Goal: Find specific fact: Find specific fact

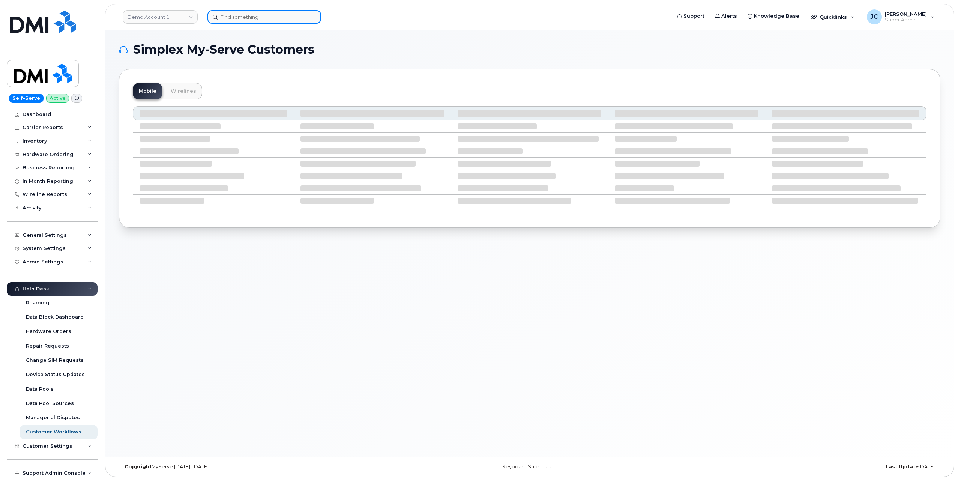
click at [231, 19] on input at bounding box center [264, 17] width 114 height 14
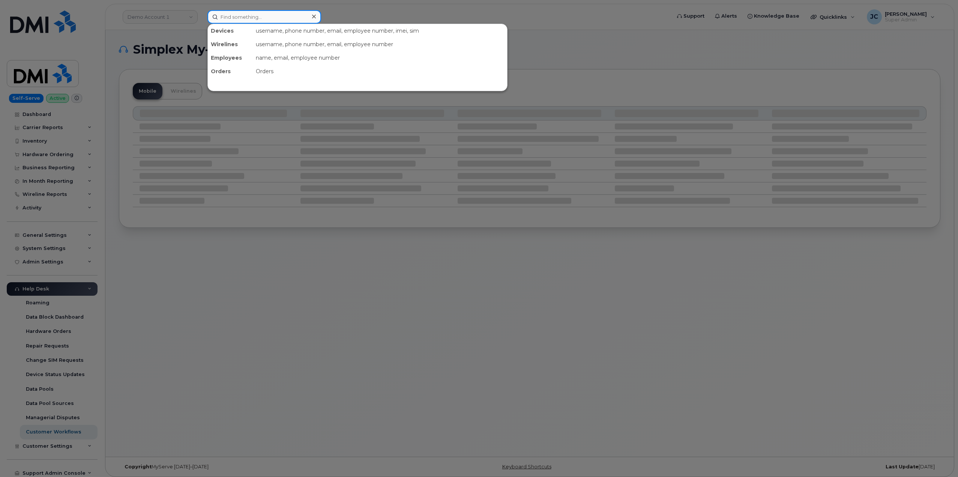
paste input "stiliyan"
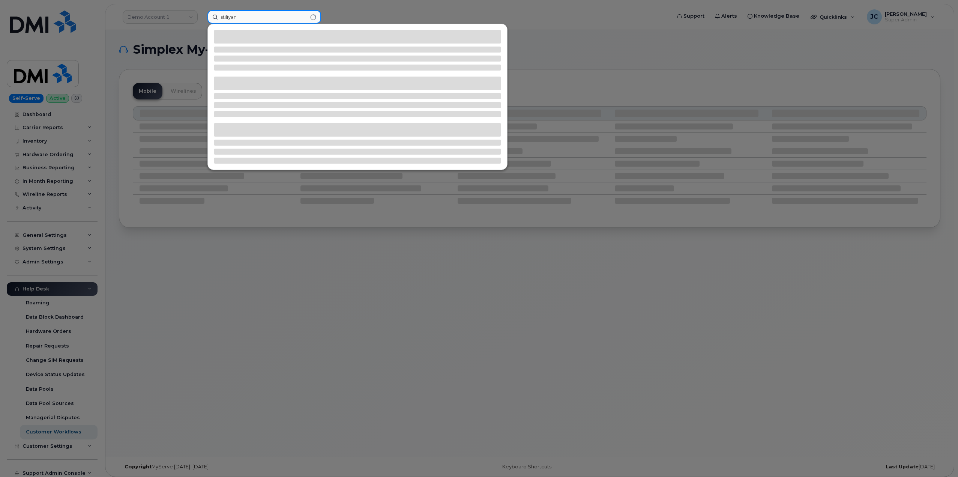
type input "stiliyan"
click at [330, 12] on div at bounding box center [479, 238] width 958 height 477
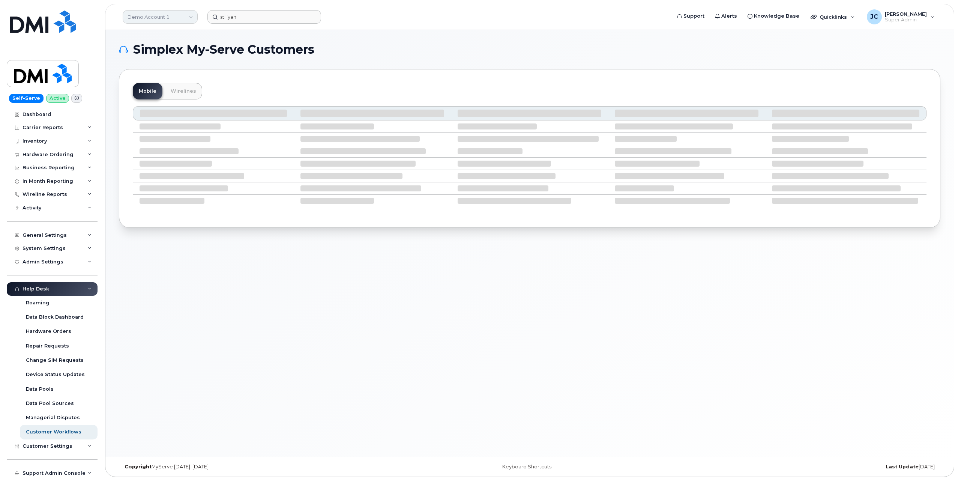
click at [165, 18] on link "Demo Account 1" at bounding box center [160, 17] width 75 height 14
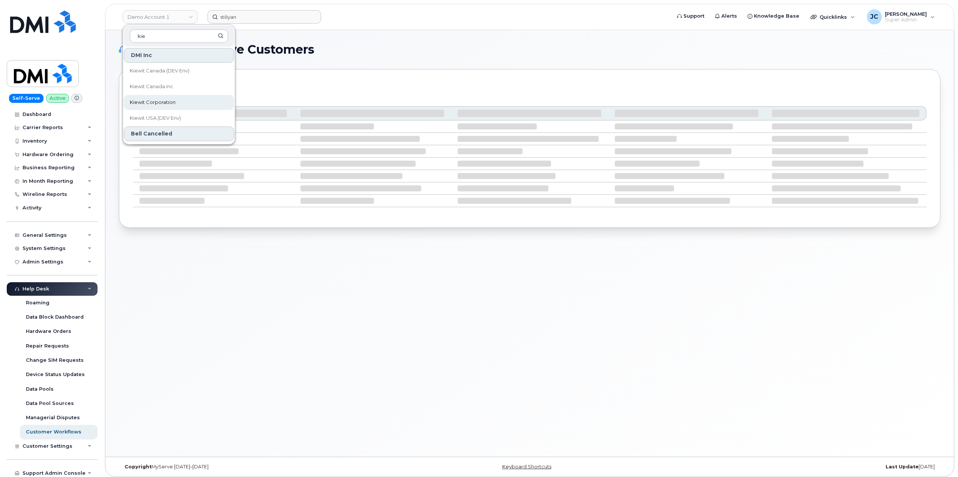
type input "kie"
drag, startPoint x: 171, startPoint y: 101, endPoint x: 192, endPoint y: 72, distance: 35.7
click at [171, 101] on span "Kiewit Corporation" at bounding box center [153, 103] width 46 height 8
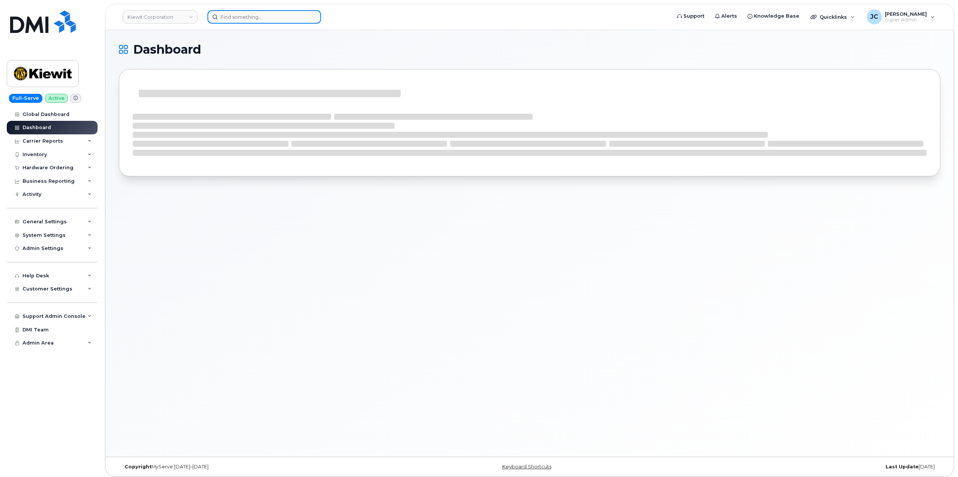
drag, startPoint x: 0, startPoint y: 0, endPoint x: 251, endPoint y: 16, distance: 251.1
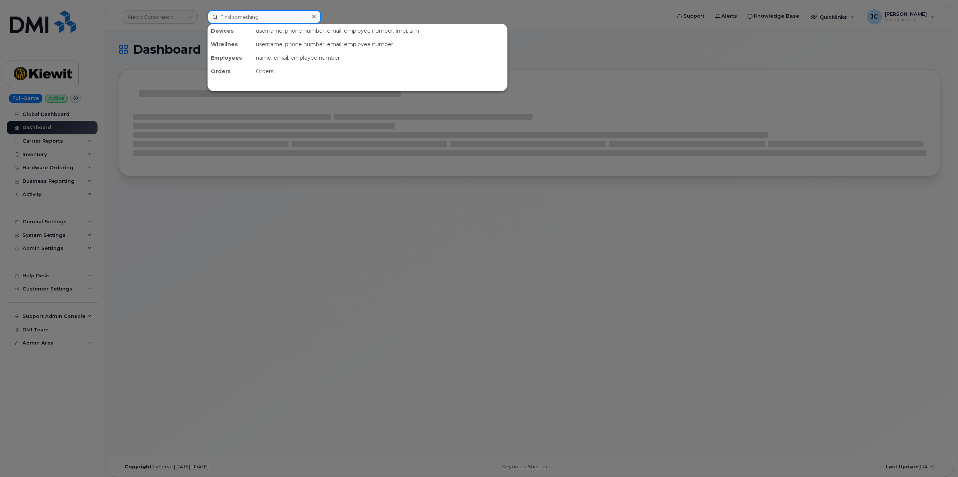
paste input "stiliyan"
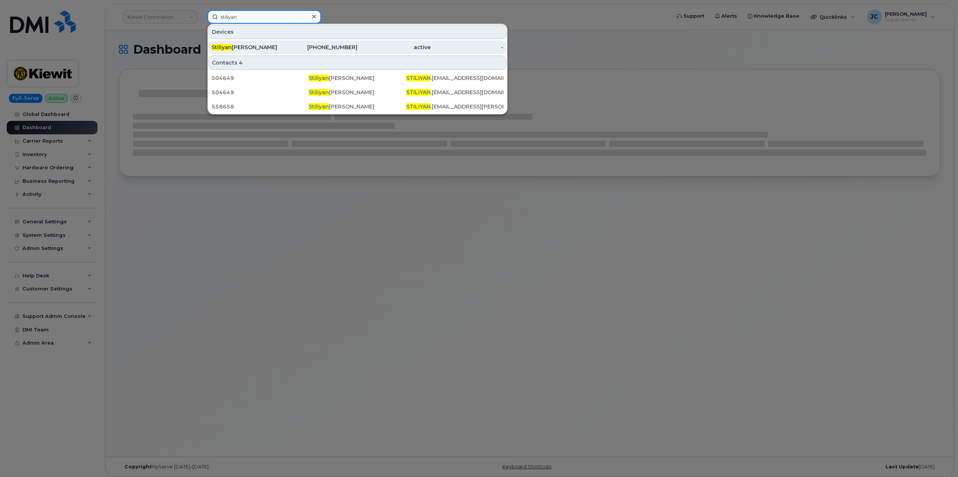
type input "stiliyan"
click at [251, 47] on div "Stiliyan Dimitrov" at bounding box center [248, 48] width 73 height 8
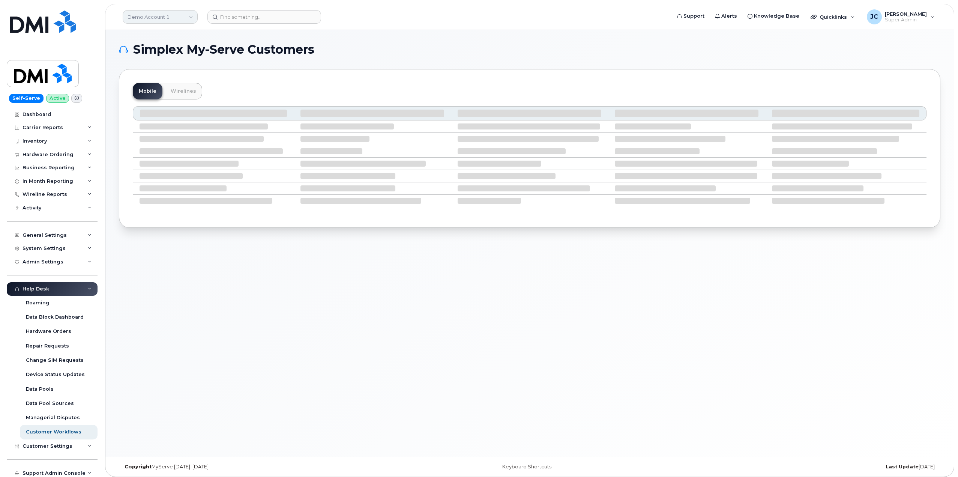
click at [176, 20] on link "Demo Account 1" at bounding box center [160, 17] width 75 height 14
type input "abm"
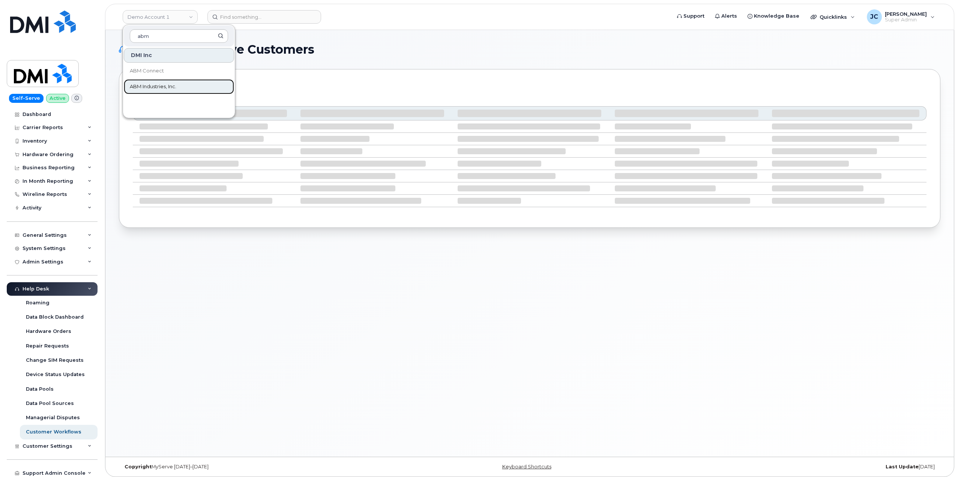
click at [153, 87] on span "ABM Industries, Inc." at bounding box center [153, 87] width 47 height 8
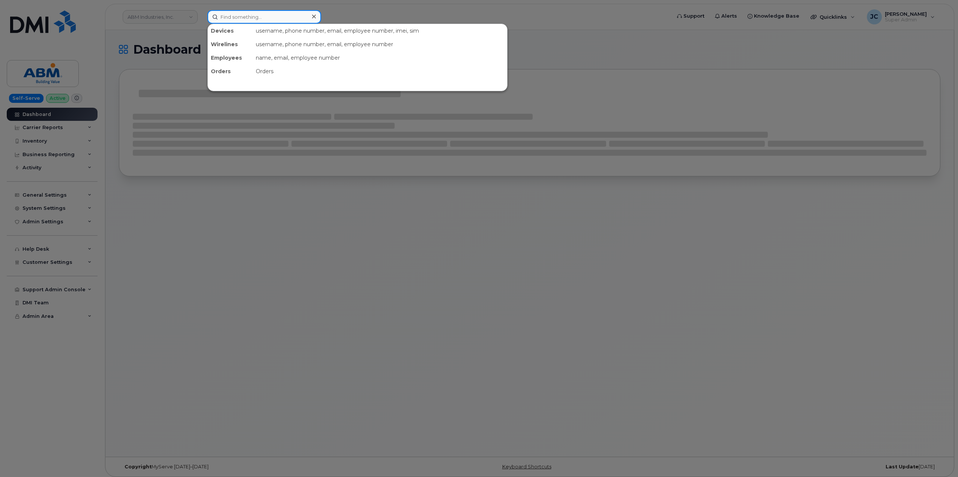
paste input "312.590.3459"
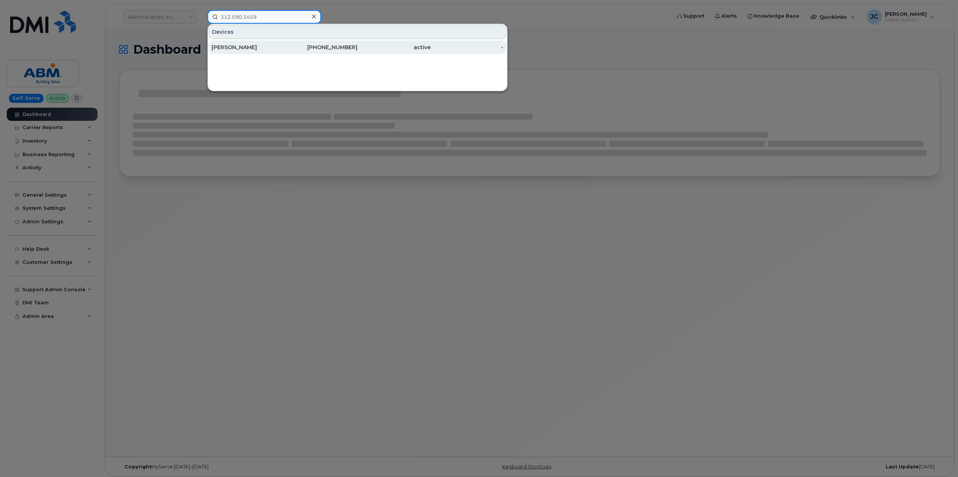
type input "312.590.3459"
click at [340, 48] on div "312-590-3459" at bounding box center [321, 48] width 73 height 8
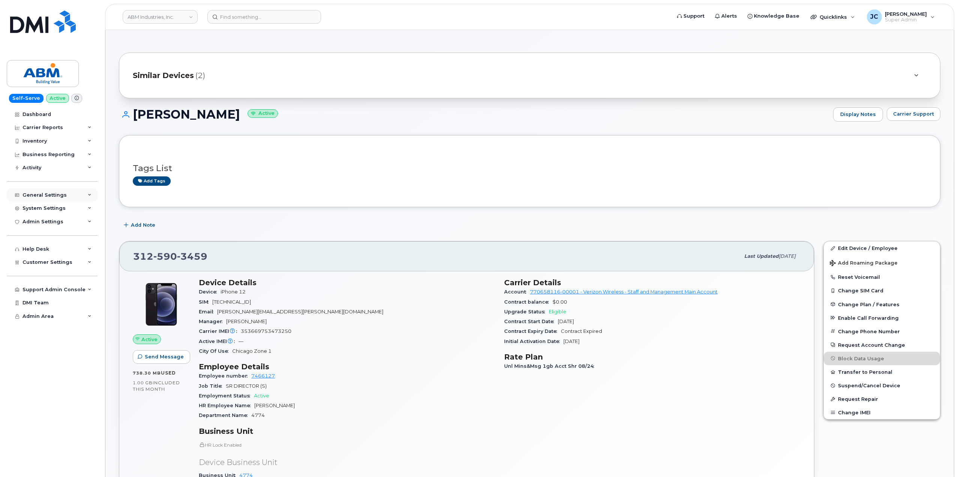
click at [89, 194] on icon at bounding box center [90, 195] width 4 height 4
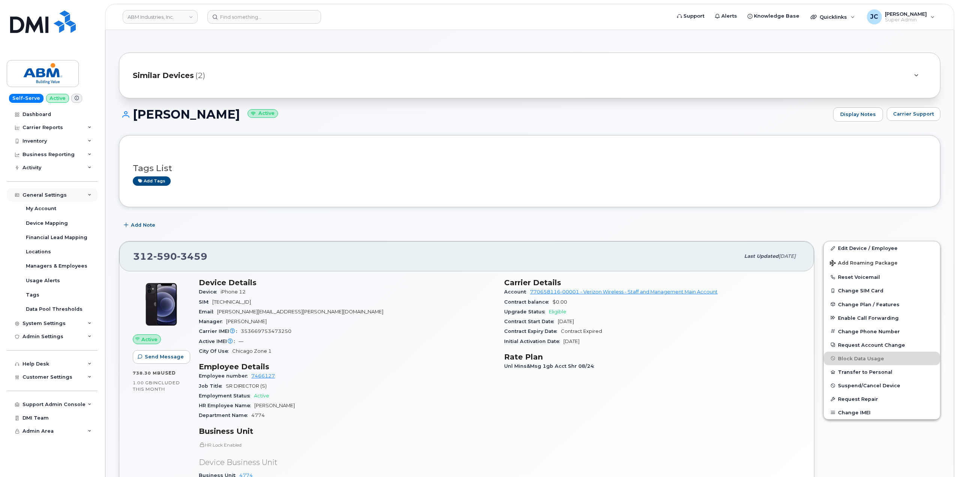
click at [91, 195] on icon at bounding box center [90, 195] width 4 height 4
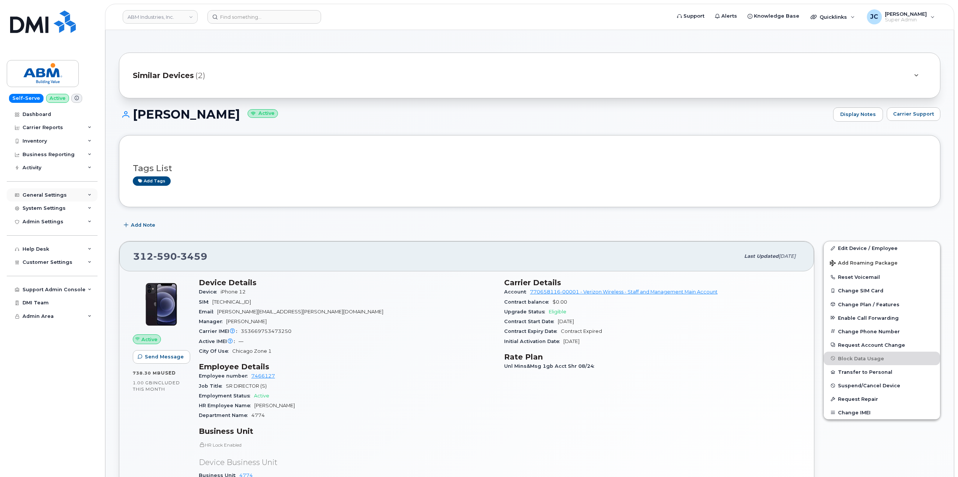
click at [89, 195] on icon at bounding box center [90, 195] width 4 height 4
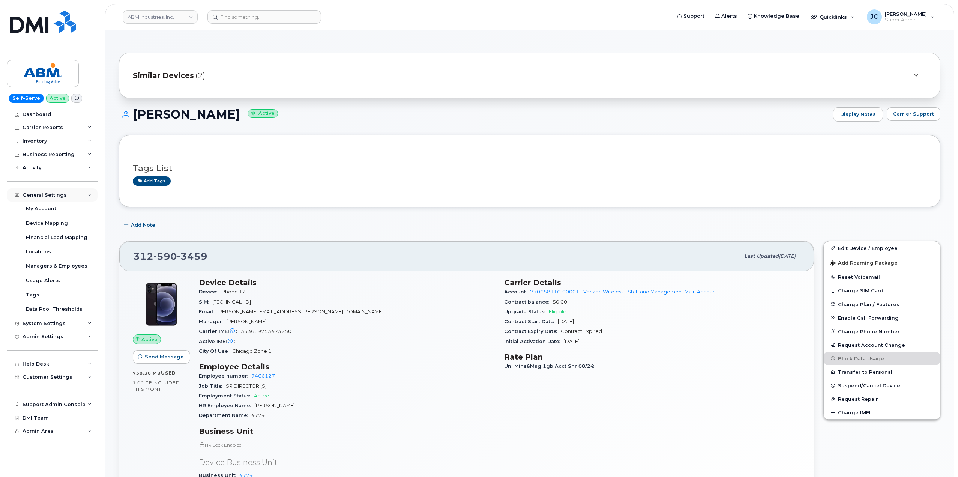
click at [90, 197] on div "General Settings" at bounding box center [52, 195] width 91 height 14
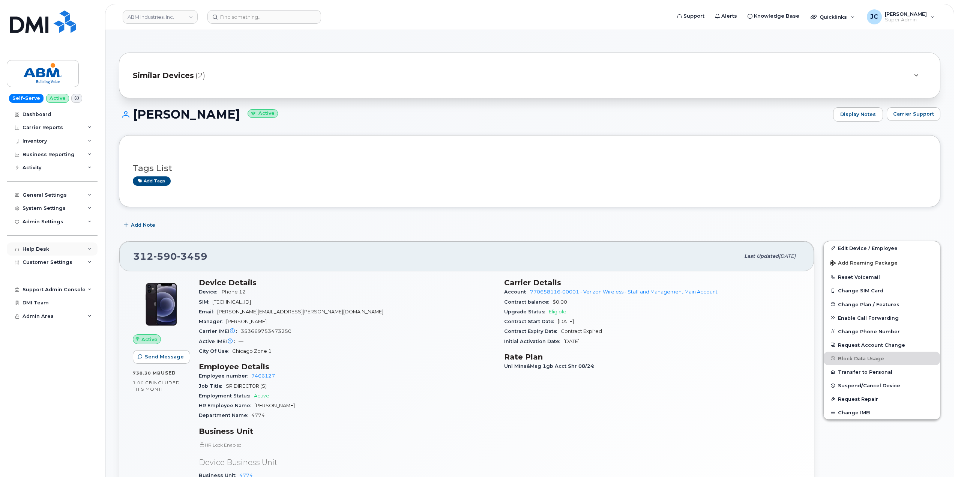
click at [91, 248] on icon at bounding box center [90, 249] width 4 height 4
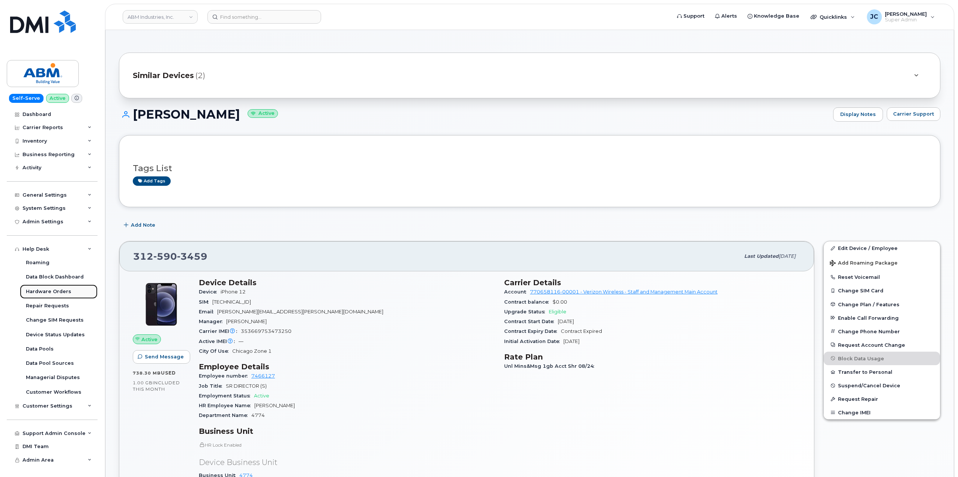
click at [66, 290] on div "Hardware Orders" at bounding box center [48, 291] width 45 height 7
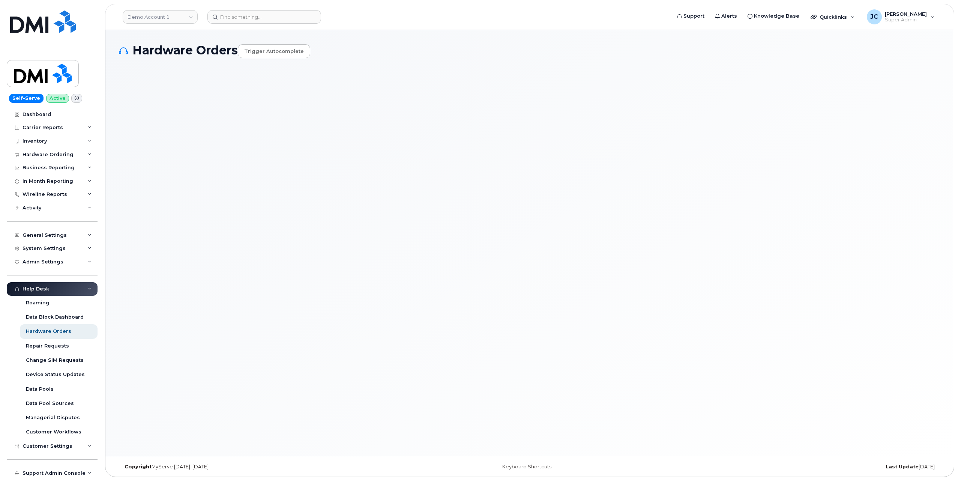
select select "Waiting for Dealer"
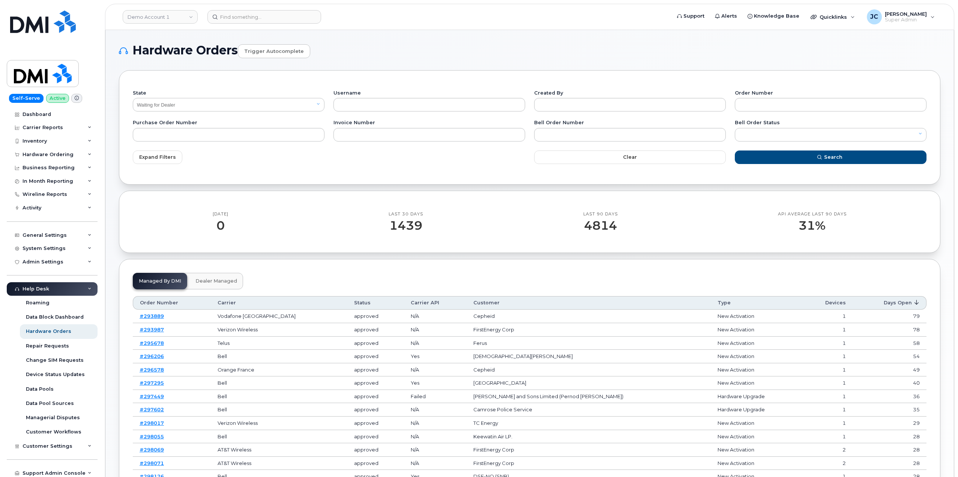
click at [88, 288] on icon at bounding box center [90, 289] width 4 height 4
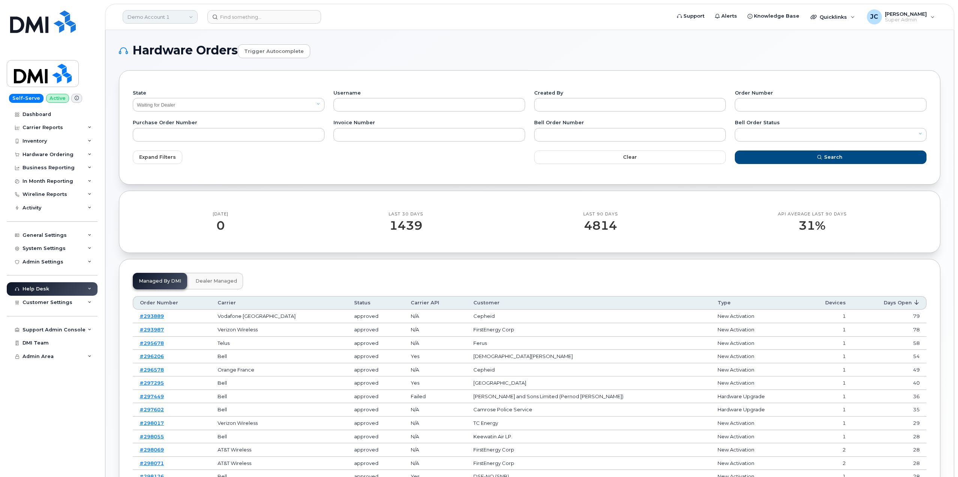
click at [164, 21] on link "Demo Account 1" at bounding box center [160, 17] width 75 height 14
click at [183, 32] on input at bounding box center [179, 36] width 98 height 14
type input "abm"
click at [158, 83] on span "ABM Industries, Inc." at bounding box center [153, 87] width 47 height 8
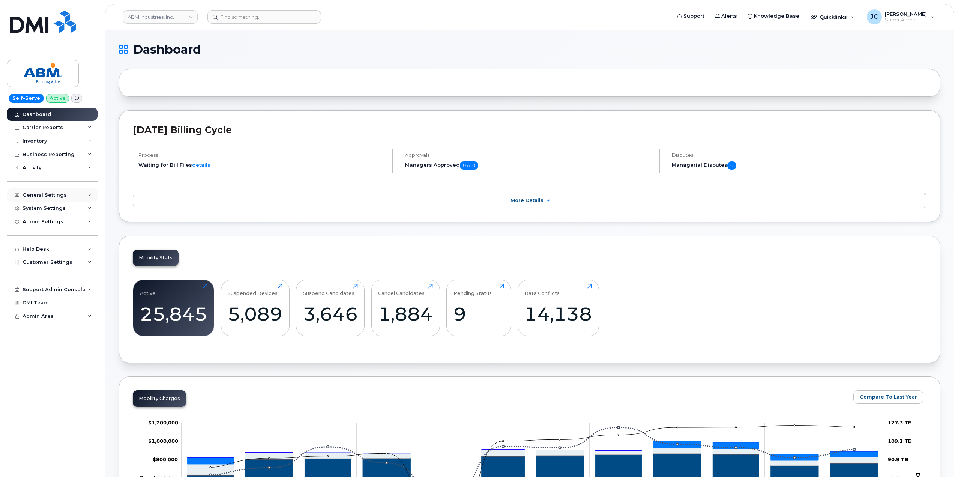
click at [92, 193] on div "General Settings" at bounding box center [52, 195] width 91 height 14
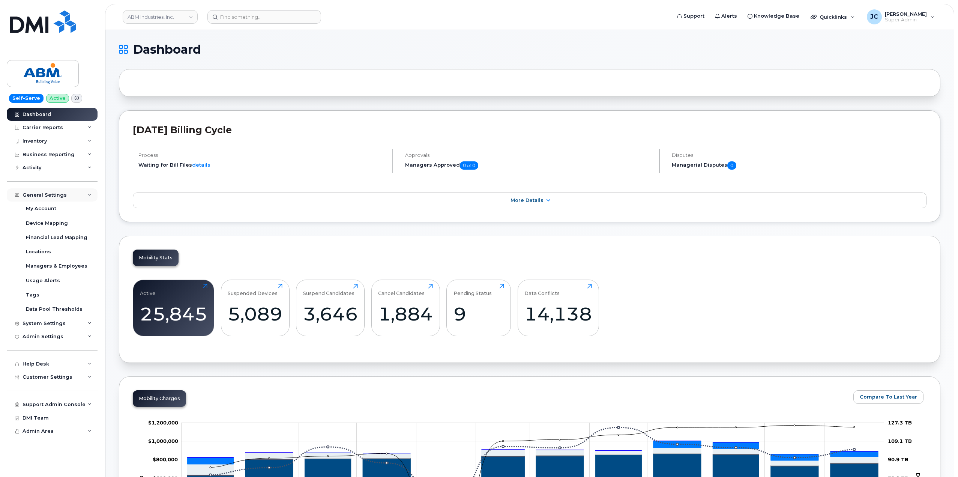
click at [88, 196] on icon at bounding box center [90, 195] width 4 height 4
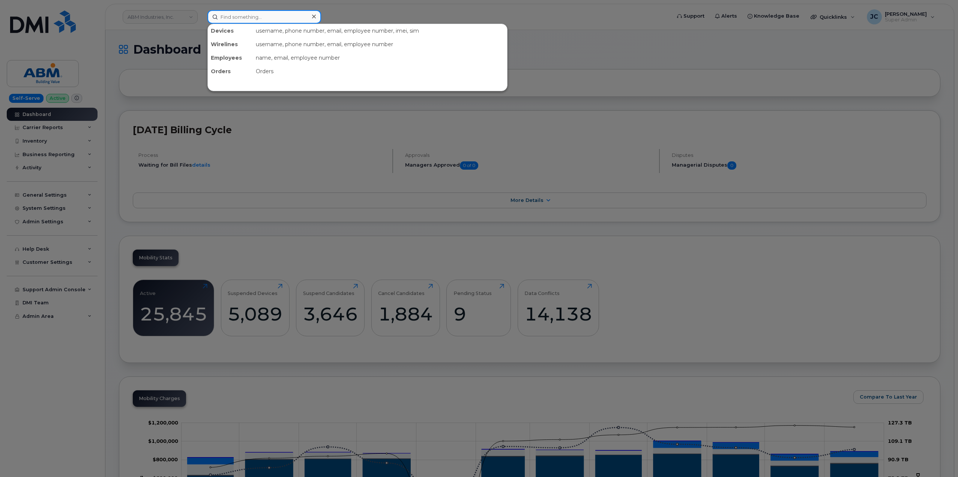
click at [243, 19] on input at bounding box center [264, 17] width 114 height 14
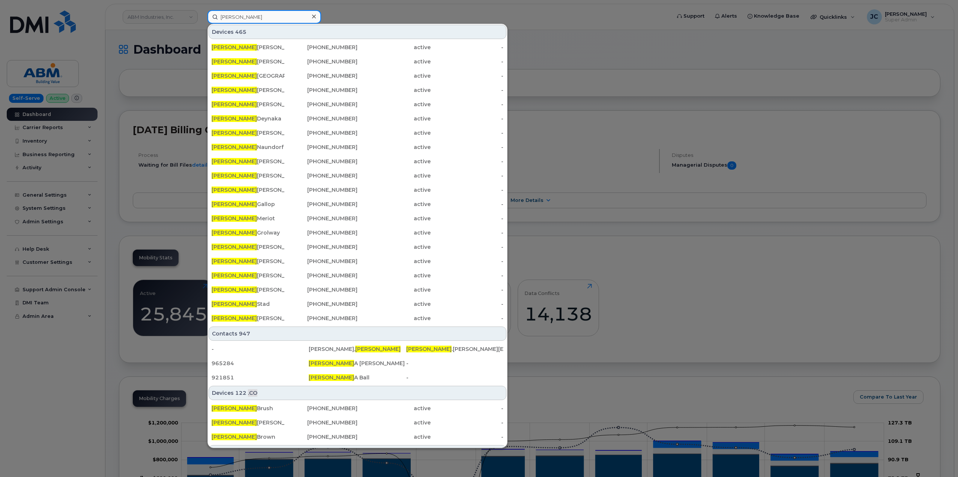
click at [249, 16] on input "[PERSON_NAME]" at bounding box center [264, 17] width 114 height 14
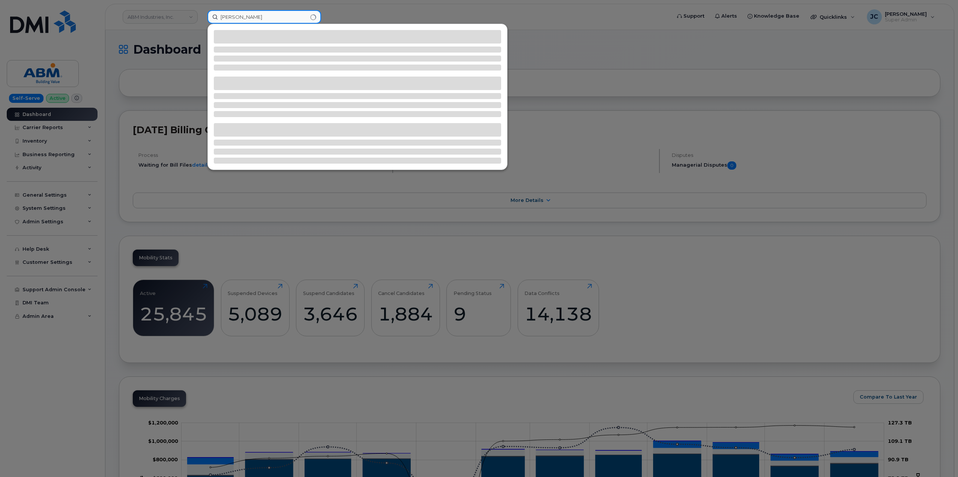
type input "[PERSON_NAME]"
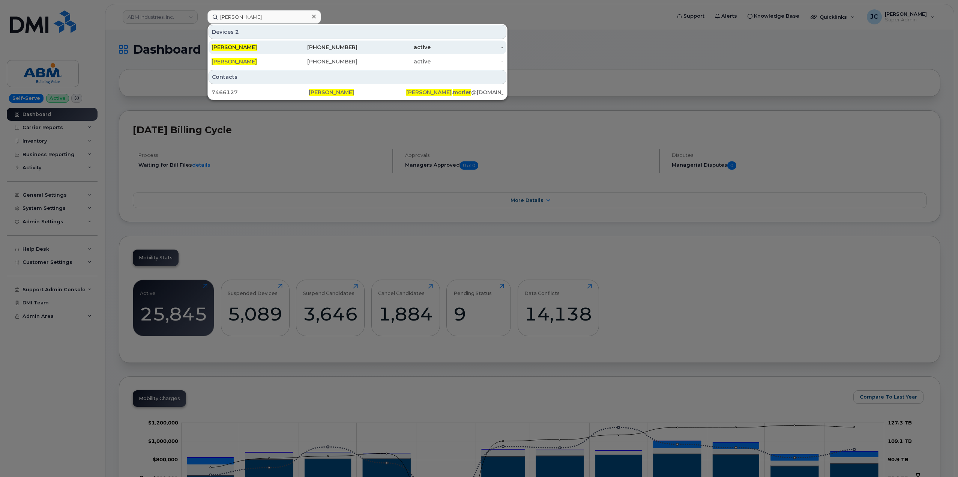
click at [345, 45] on div "[PHONE_NUMBER]" at bounding box center [321, 48] width 73 height 8
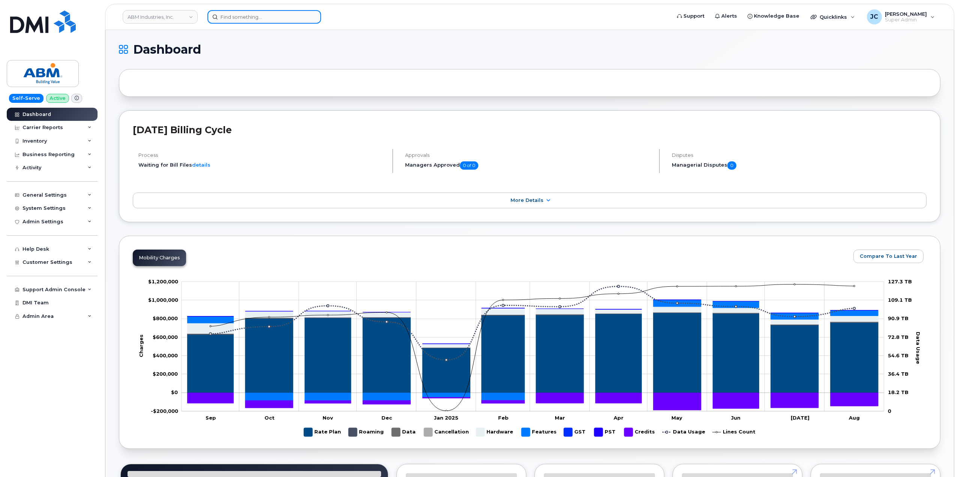
click at [259, 20] on input at bounding box center [264, 17] width 114 height 14
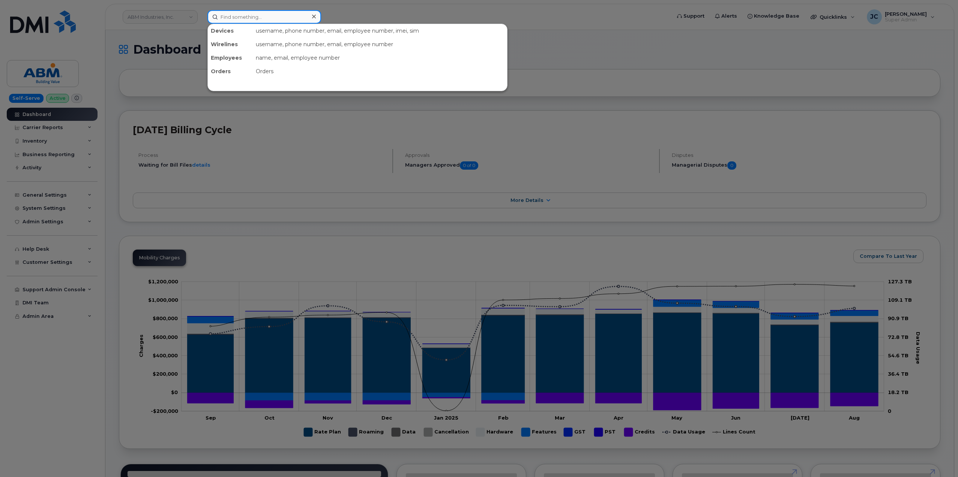
paste input "630.363.2059"
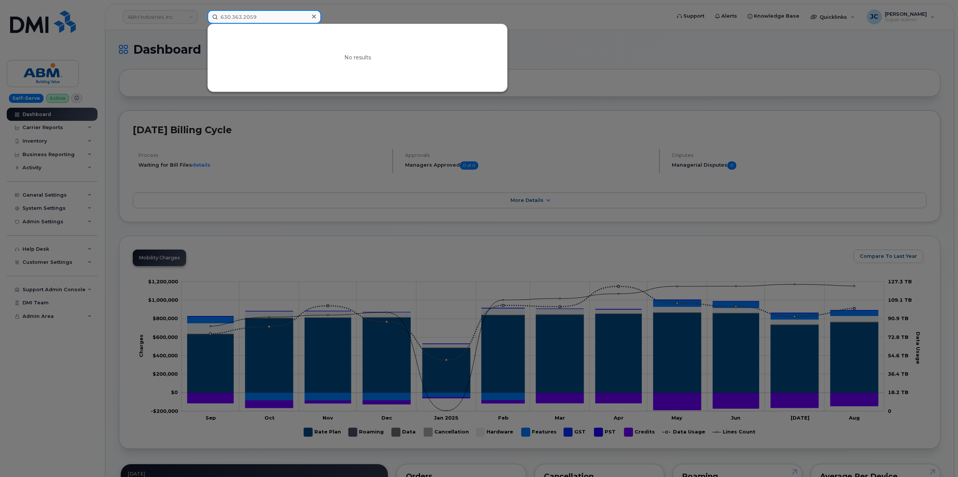
drag, startPoint x: 263, startPoint y: 21, endPoint x: 160, endPoint y: 24, distance: 103.2
click at [201, 24] on div "630.363.2059 No results" at bounding box center [436, 17] width 470 height 14
drag, startPoint x: 226, startPoint y: 17, endPoint x: 202, endPoint y: 27, distance: 25.8
click at [202, 24] on div "C Enter more symbols" at bounding box center [436, 17] width 470 height 14
paste input "312.590.3459"
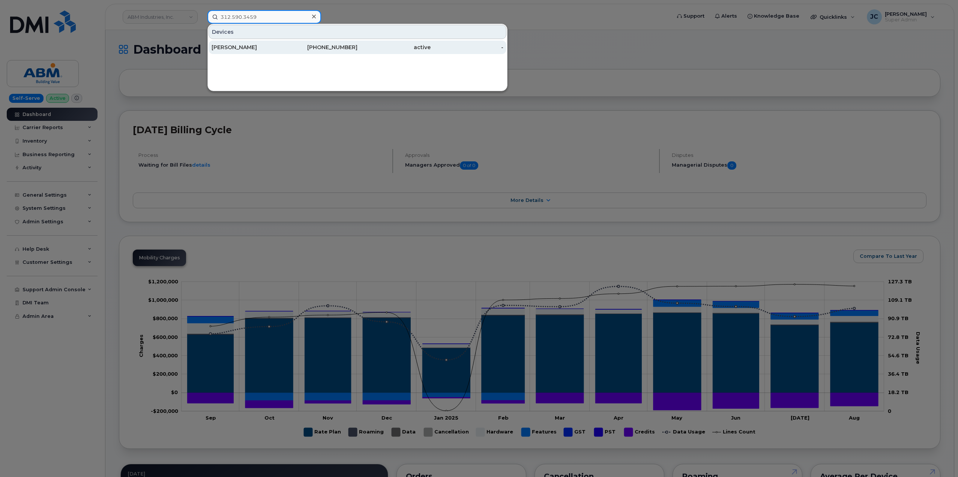
type input "312.590.3459"
click at [260, 50] on div "[PERSON_NAME]" at bounding box center [248, 48] width 73 height 8
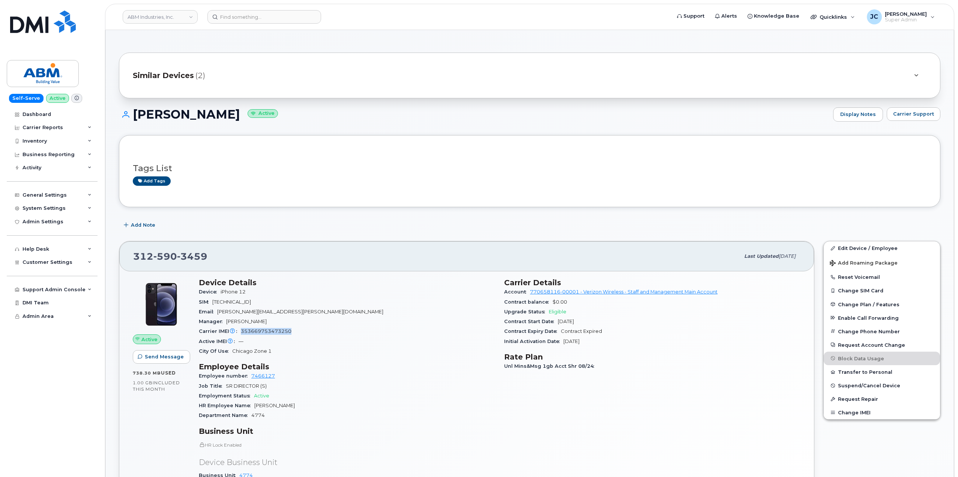
drag, startPoint x: 293, startPoint y: 332, endPoint x: 241, endPoint y: 331, distance: 52.2
click at [241, 331] on div "Carrier IMEI Carrier IMEI is reported during the last billing cycle or change o…" at bounding box center [347, 331] width 296 height 10
copy span "353669753473250"
